Goal: Navigation & Orientation: Find specific page/section

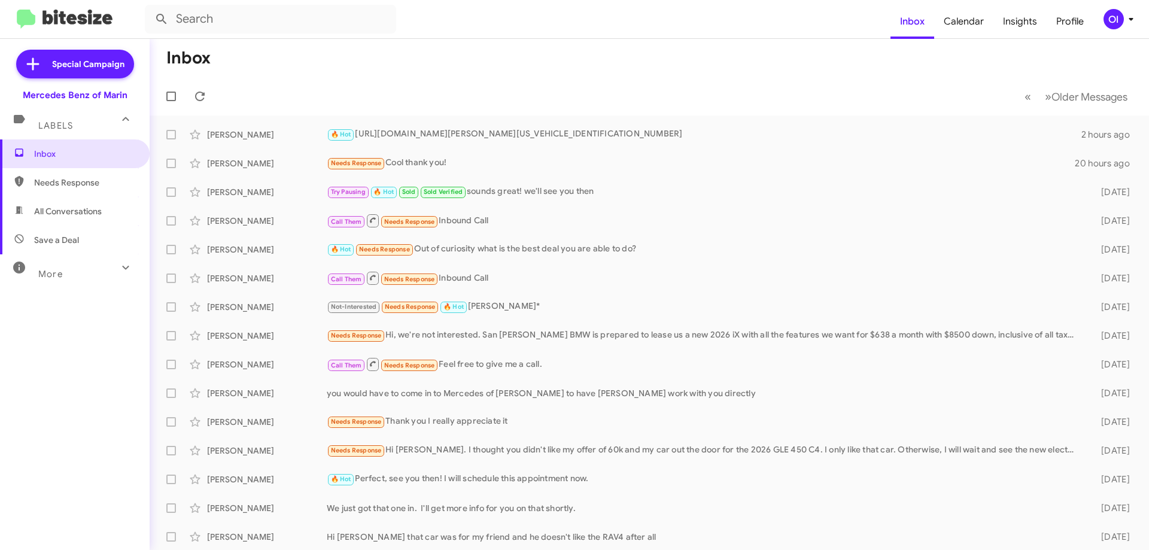
click at [96, 178] on span "Needs Response" at bounding box center [85, 183] width 102 height 12
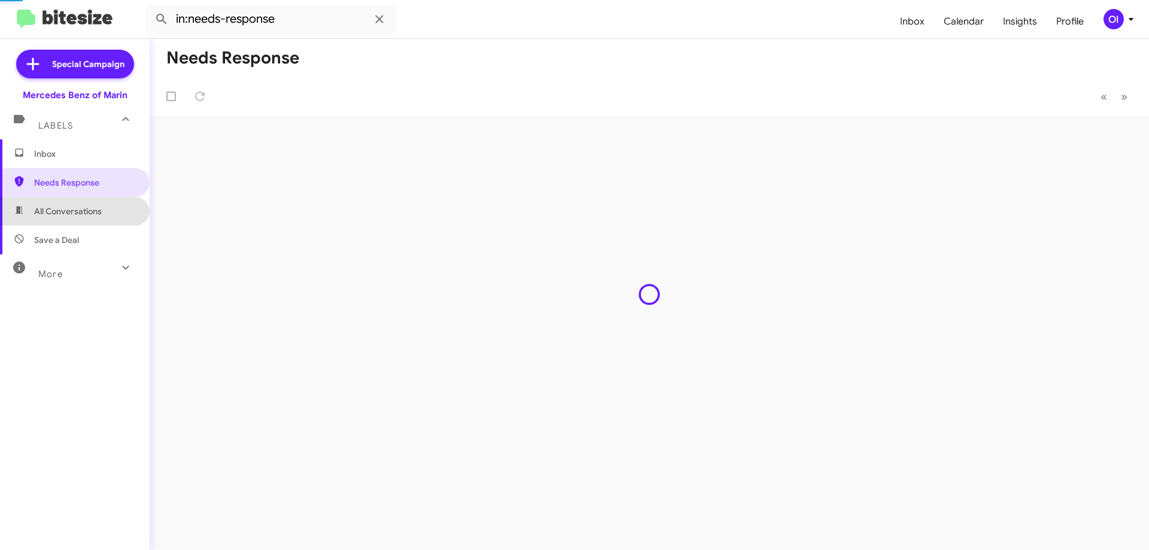
click at [83, 208] on span "All Conversations" at bounding box center [68, 211] width 68 height 12
type input "in:all-conversations"
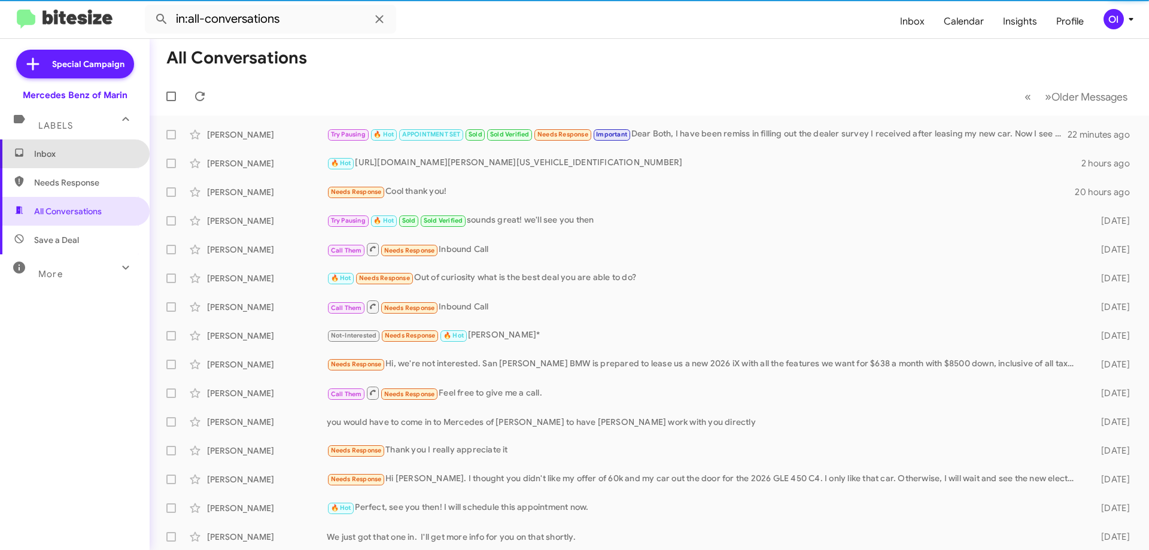
click at [75, 152] on span "Inbox" at bounding box center [85, 154] width 102 height 12
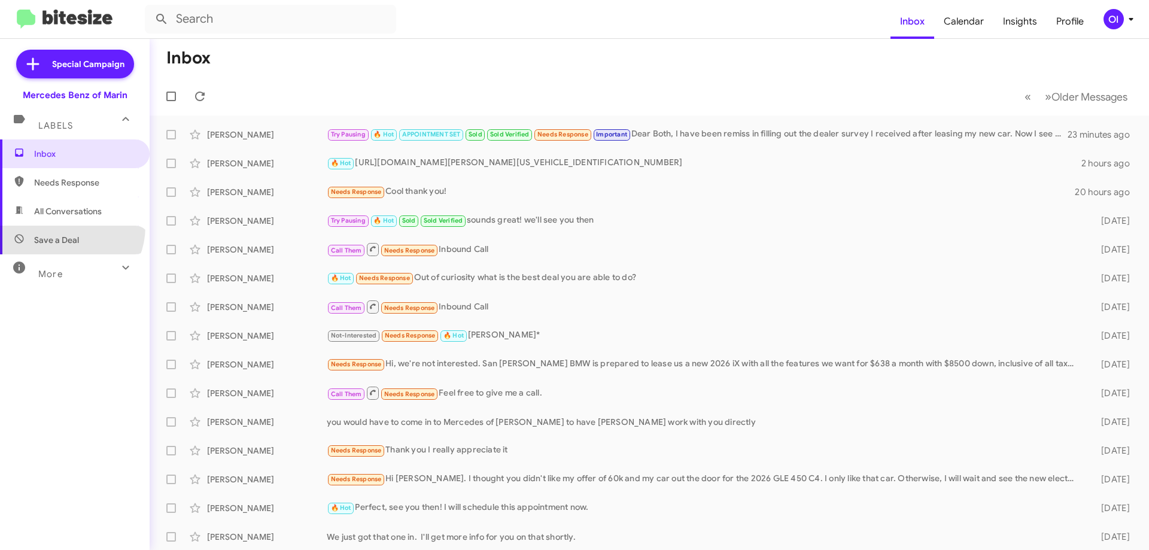
click at [65, 227] on span "Save a Deal" at bounding box center [75, 240] width 150 height 29
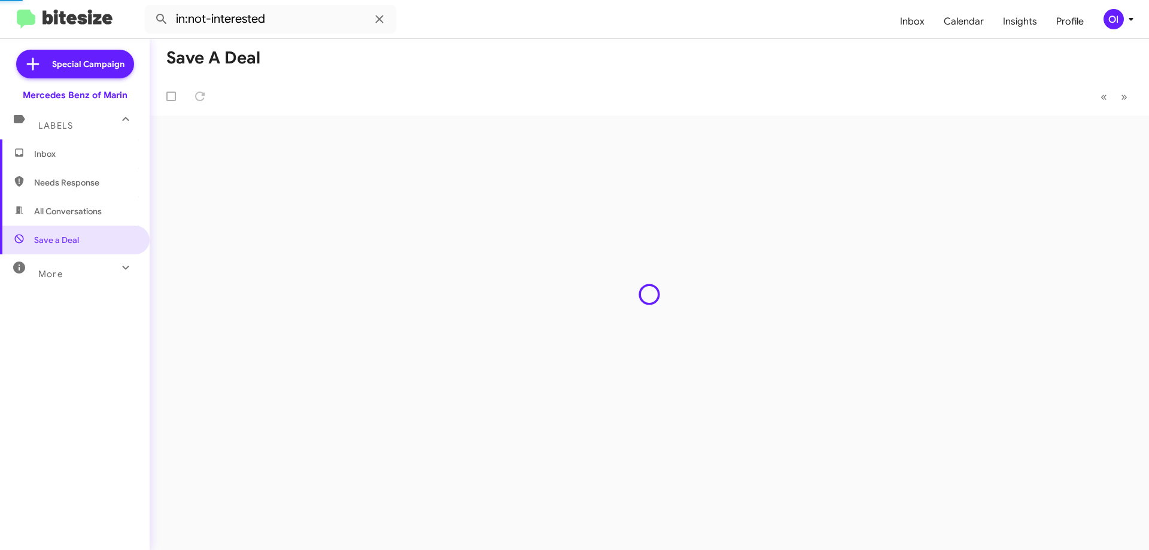
click at [65, 220] on span "All Conversations" at bounding box center [75, 211] width 150 height 29
type input "in:all-conversations"
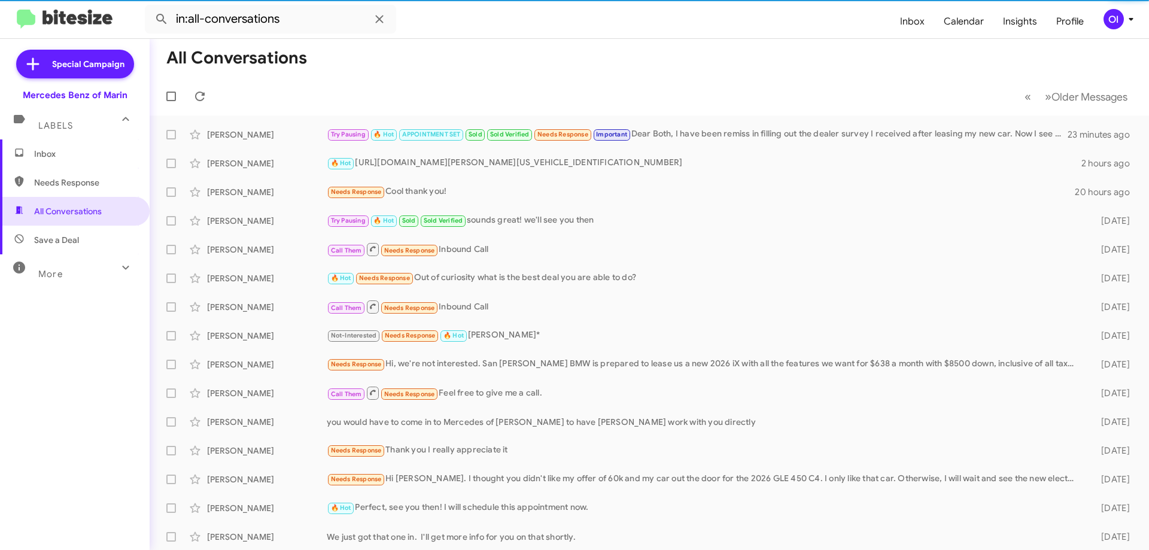
click at [62, 159] on span "Inbox" at bounding box center [85, 154] width 102 height 12
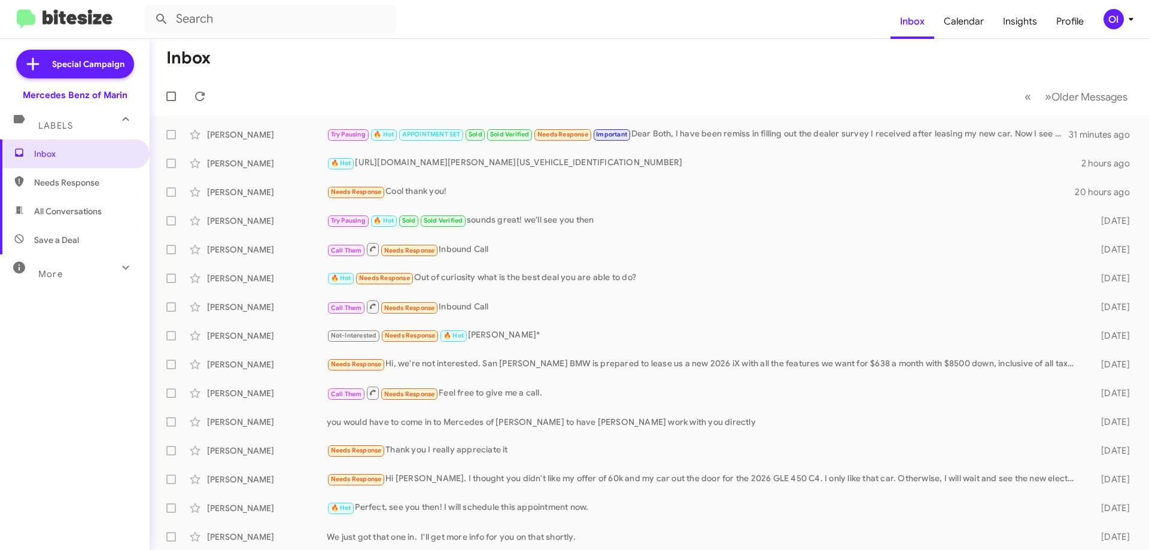
click at [26, 220] on span "All Conversations" at bounding box center [75, 211] width 150 height 29
type input "in:all-conversations"
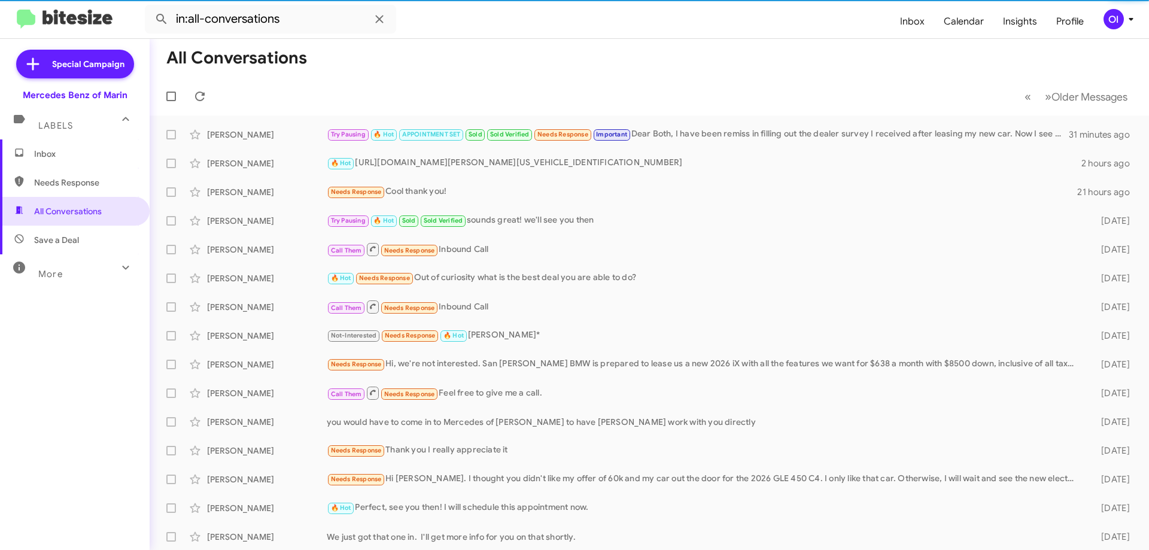
click at [75, 148] on span "Inbox" at bounding box center [85, 154] width 102 height 12
